Goal: Information Seeking & Learning: Check status

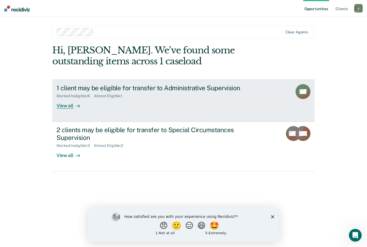
click at [215, 101] on div "1 client may be eligible for transfer to Administrative Supervision Marked Inel…" at bounding box center [157, 96] width 200 height 25
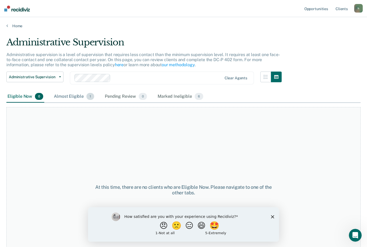
click at [80, 97] on div "Almost Eligible 1" at bounding box center [74, 97] width 42 height 12
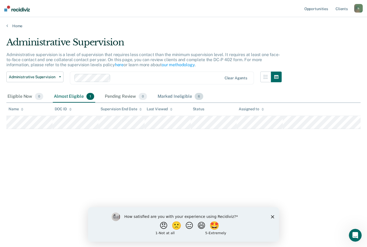
click at [161, 98] on div "Marked Ineligible 6" at bounding box center [181, 97] width 48 height 12
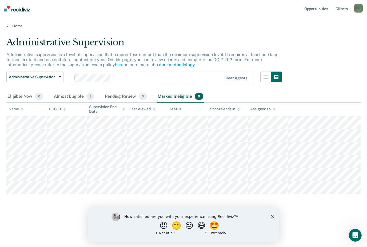
scroll to position [17, 0]
